Goal: Information Seeking & Learning: Learn about a topic

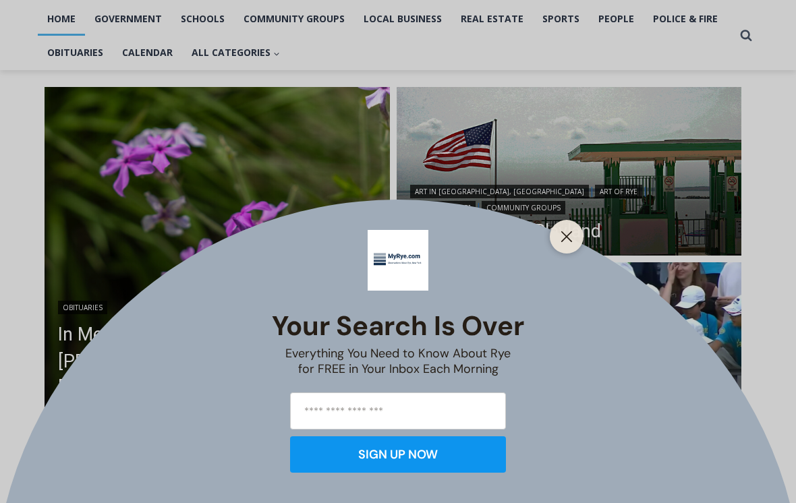
click at [565, 243] on icon "Close" at bounding box center [567, 237] width 12 height 12
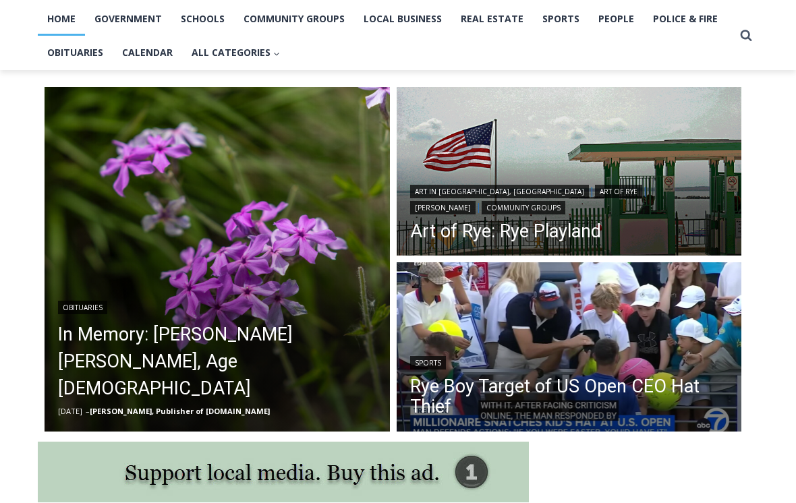
click at [530, 349] on header "Sports Rye Boy Target of US Open CEO Hat Thief" at bounding box center [569, 387] width 345 height 96
click at [498, 353] on header "Sports Rye Boy Target of US Open CEO Hat Thief" at bounding box center [569, 387] width 345 height 96
click at [534, 392] on link "Rye Boy Target of US Open CEO Hat Thief" at bounding box center [569, 396] width 318 height 40
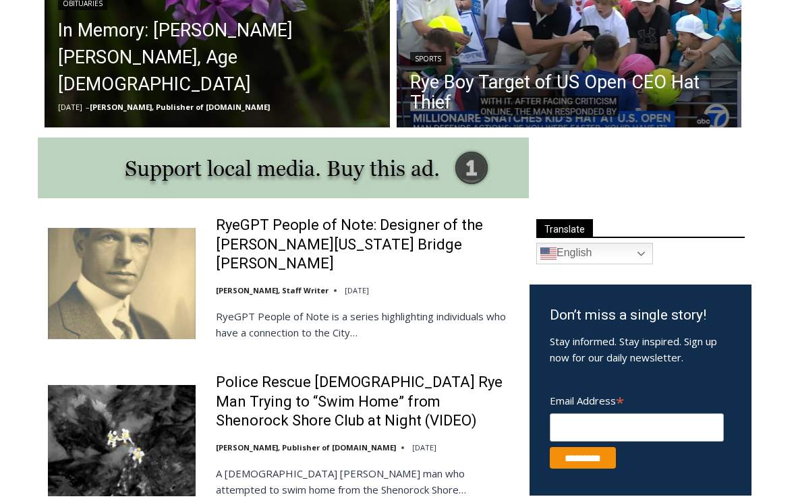
scroll to position [599, 0]
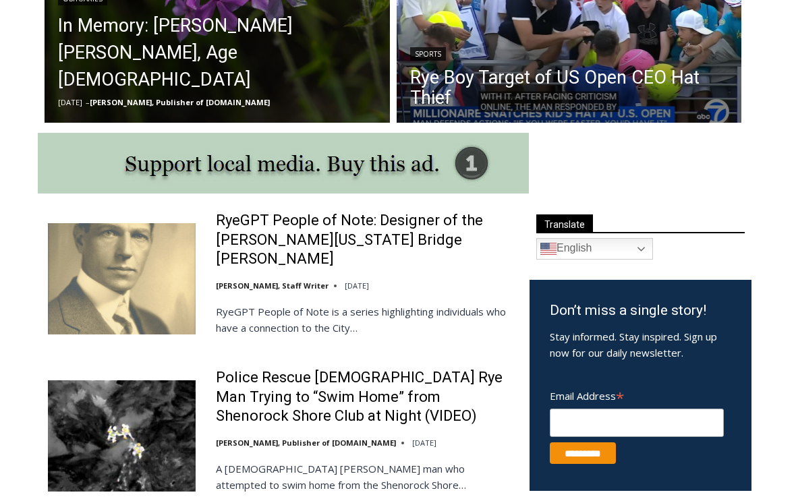
click at [320, 233] on link "RyeGPT People of Note: Designer of the [PERSON_NAME][US_STATE] Bridge [PERSON_N…" at bounding box center [364, 240] width 296 height 58
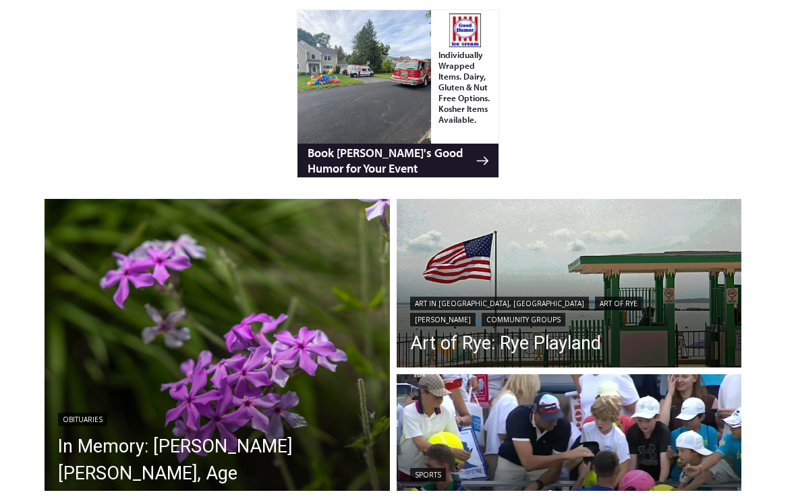
scroll to position [378, 0]
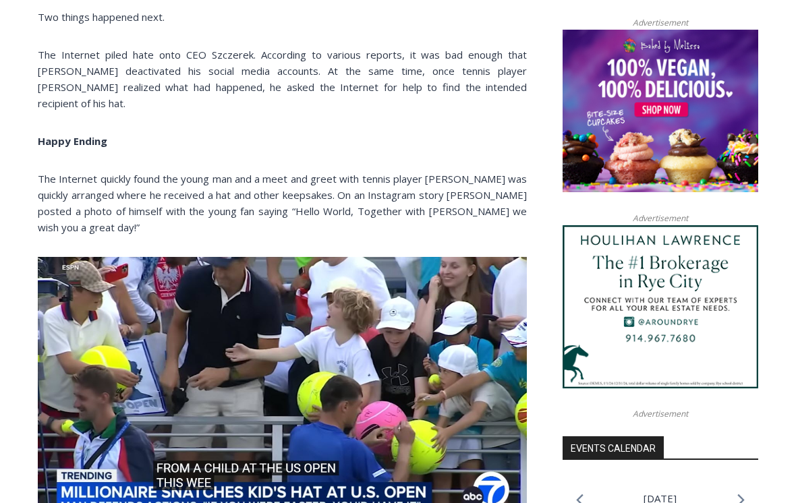
scroll to position [1072, 0]
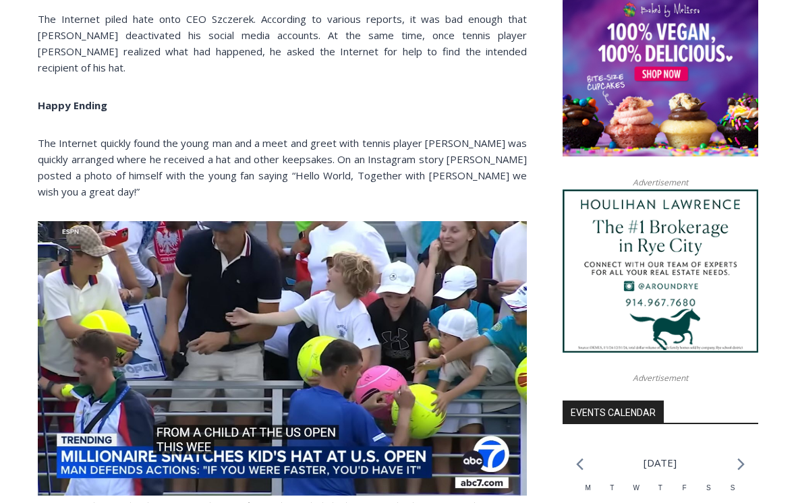
click at [38, 239] on img at bounding box center [282, 358] width 489 height 275
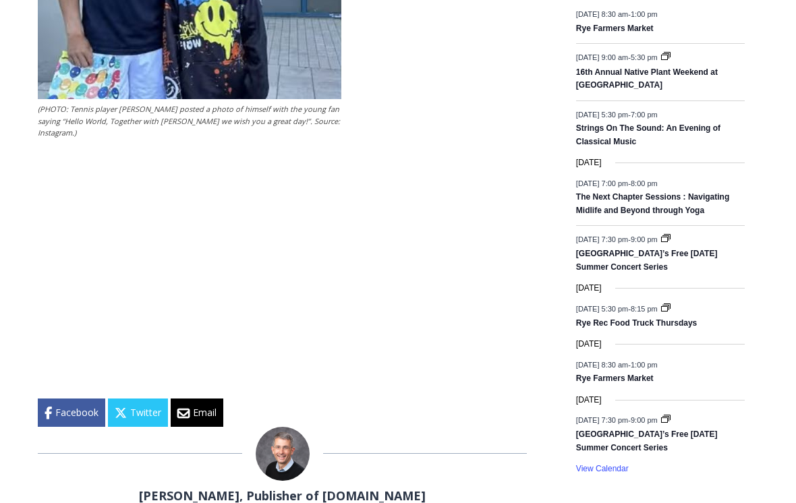
scroll to position [1863, 0]
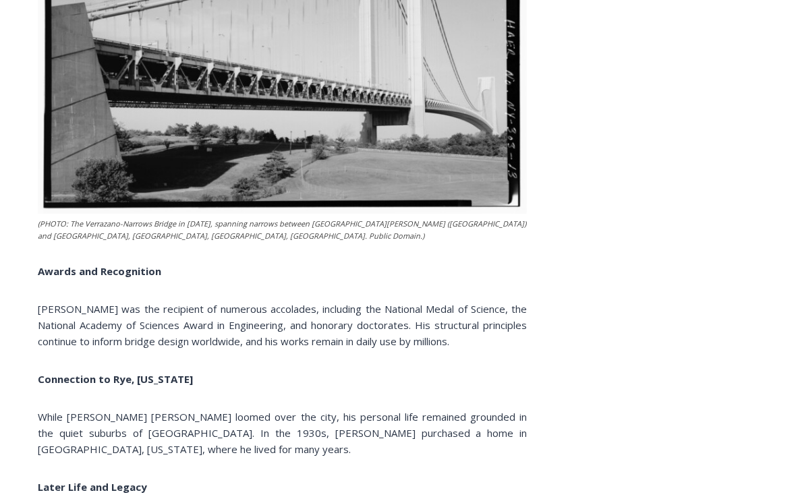
scroll to position [2647, 0]
